Goal: Find specific page/section

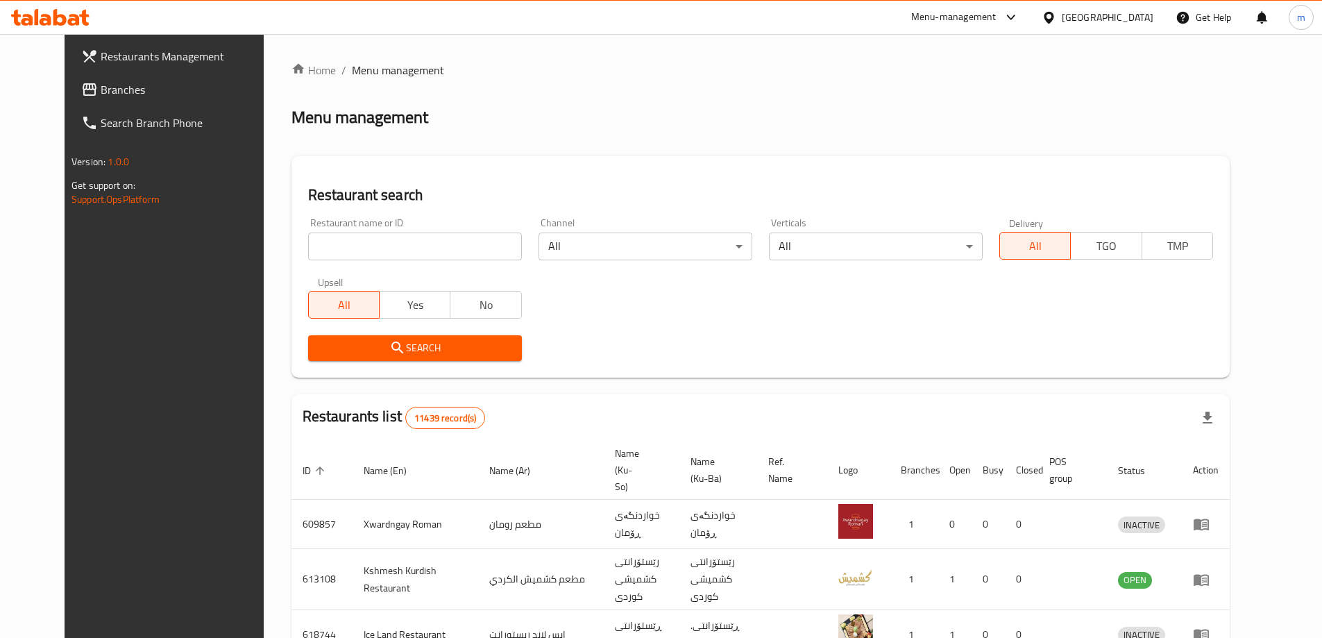
click at [78, 25] on icon at bounding box center [74, 20] width 12 height 12
click at [308, 260] on input "search" at bounding box center [415, 246] width 214 height 28
paste input "653645"
type input "653645"
click button "Search" at bounding box center [415, 348] width 214 height 26
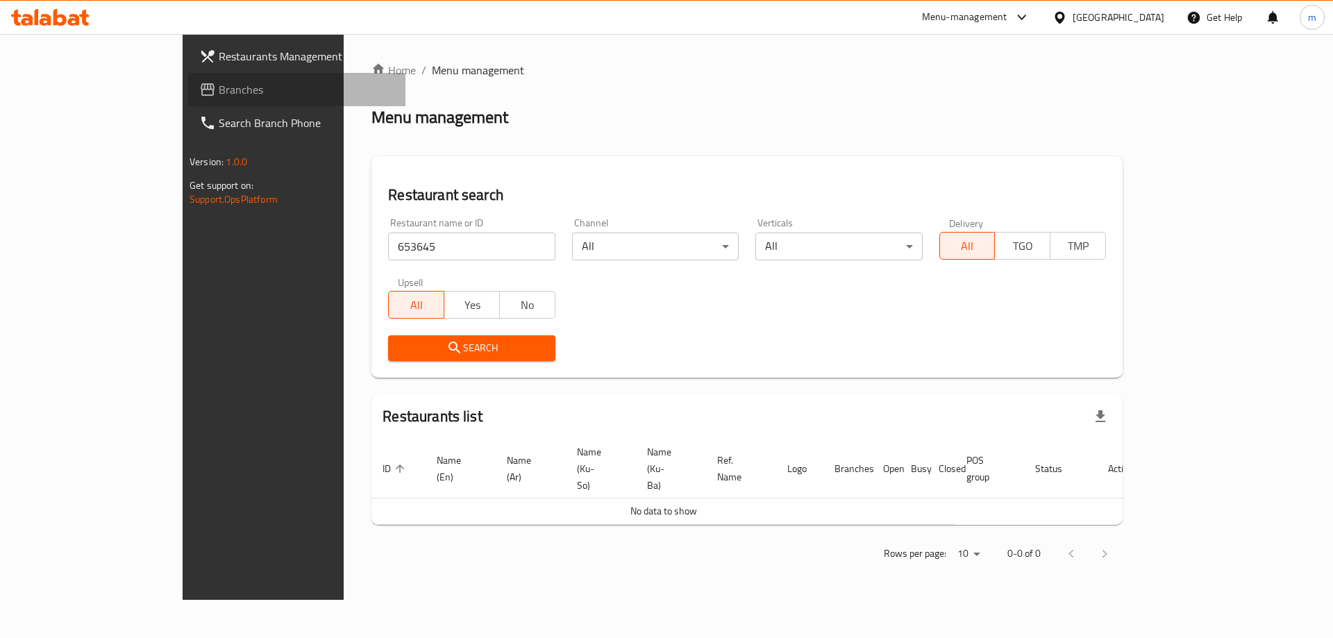
click at [219, 86] on span "Branches" at bounding box center [307, 89] width 176 height 17
